Goal: Transaction & Acquisition: Purchase product/service

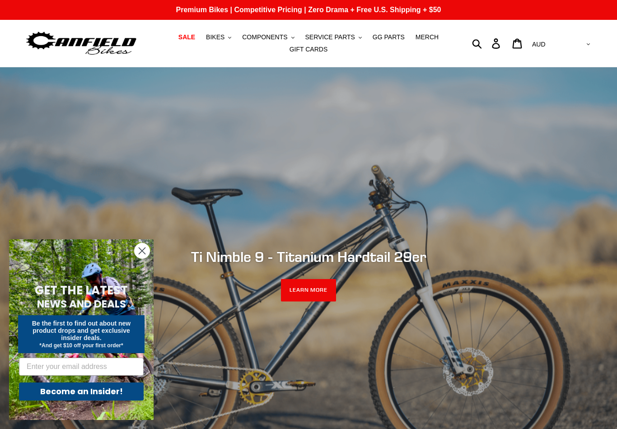
click at [134, 247] on icon "Close dialog" at bounding box center [142, 251] width 16 height 16
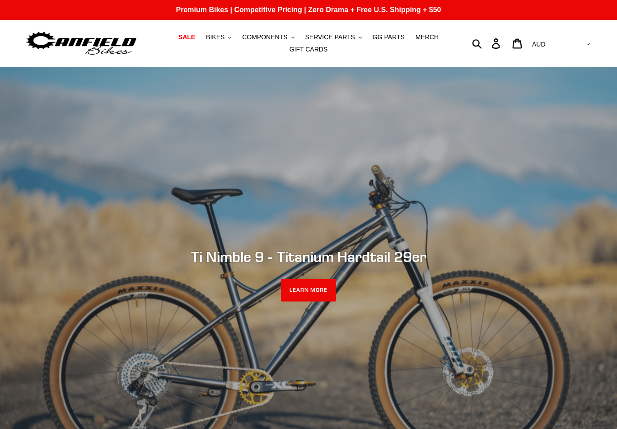
click at [224, 40] on span "BIKES" at bounding box center [215, 37] width 19 height 8
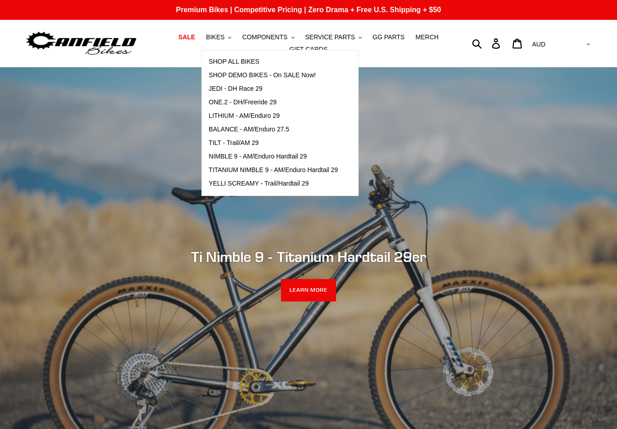
click at [271, 104] on span "ONE.2 - DH/Freeride 29" at bounding box center [243, 102] width 68 height 8
click at [249, 88] on span "JEDI - DH Race 29" at bounding box center [236, 89] width 54 height 8
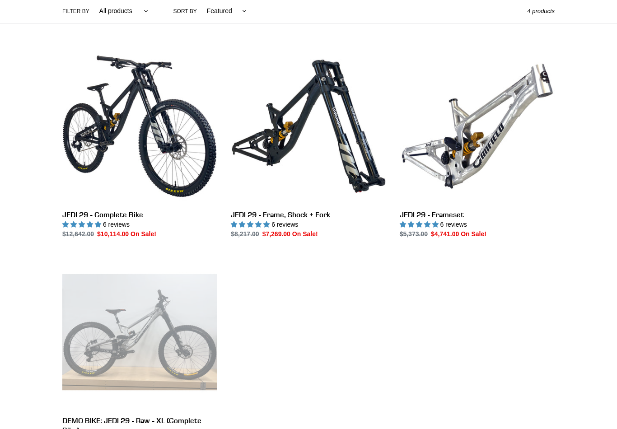
scroll to position [216, 0]
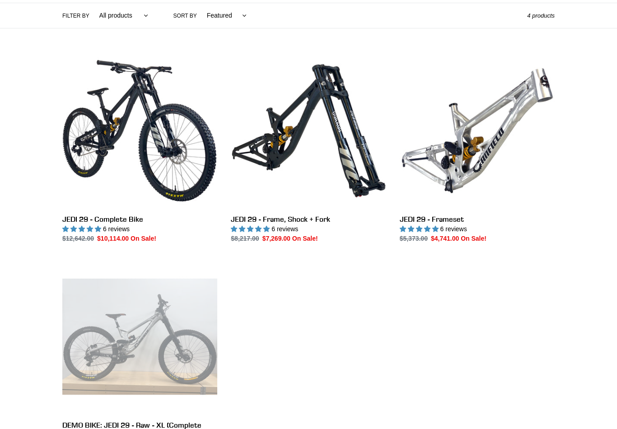
click at [157, 169] on link "JEDI 29 - Complete Bike" at bounding box center [139, 148] width 155 height 190
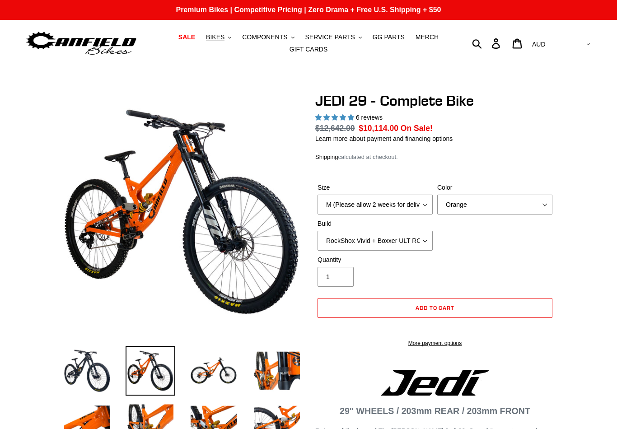
select select "highest-rating"
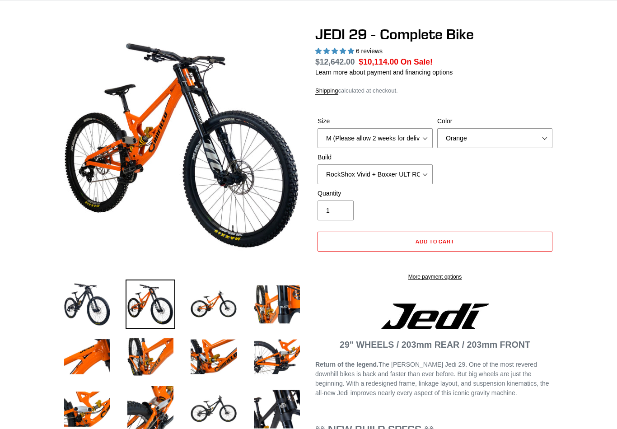
scroll to position [66, 0]
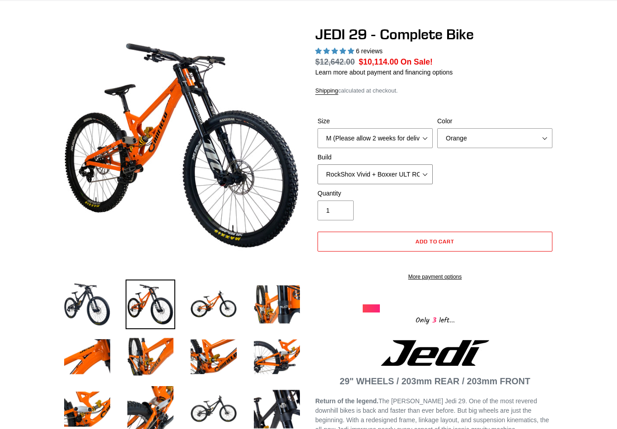
click at [426, 171] on select "RockShox Vivid + Boxxer ULT RC2 C3 200 + SRAM XO RockShox Vivid + Boxxer ULT RC…" at bounding box center [374, 174] width 115 height 20
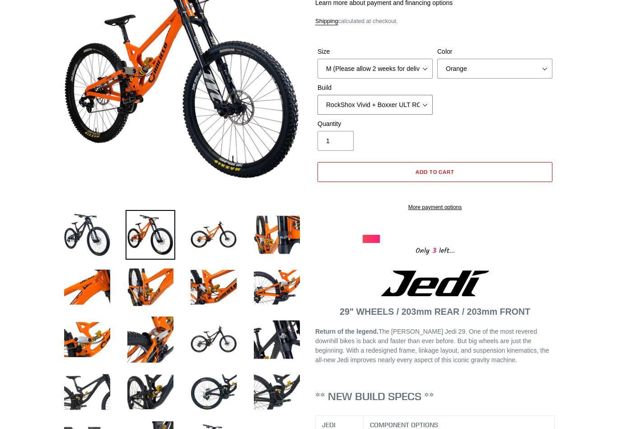
scroll to position [135, 0]
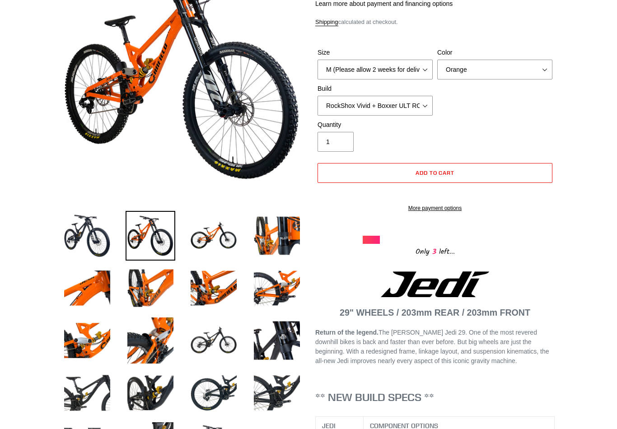
click at [224, 238] on img at bounding box center [214, 236] width 50 height 50
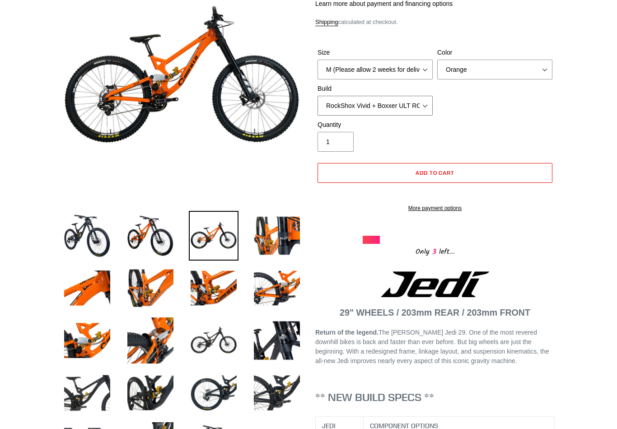
click at [423, 105] on select "RockShox Vivid + Boxxer ULT RC2 C3 200 + SRAM XO RockShox Vivid + Boxxer ULT RC…" at bounding box center [374, 106] width 115 height 20
select select "RockShox Vivid + Boxxer ULT RC2 C3 200 + Shimano"
click at [423, 104] on select "RockShox Vivid + Boxxer ULT RC2 C3 200 + SRAM XO RockShox Vivid + Boxxer ULT RC…" at bounding box center [374, 106] width 115 height 20
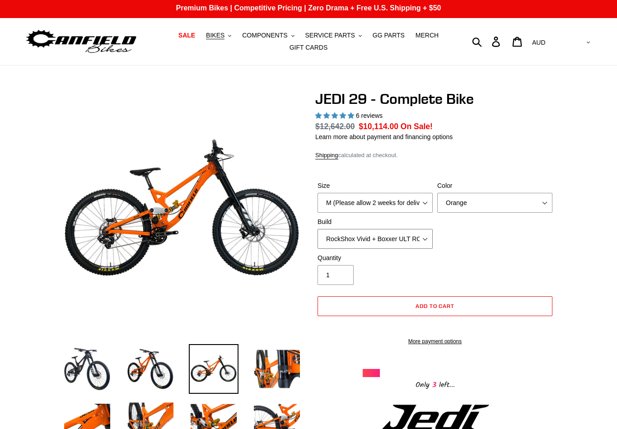
scroll to position [0, 0]
